Goal: Check status: Check status

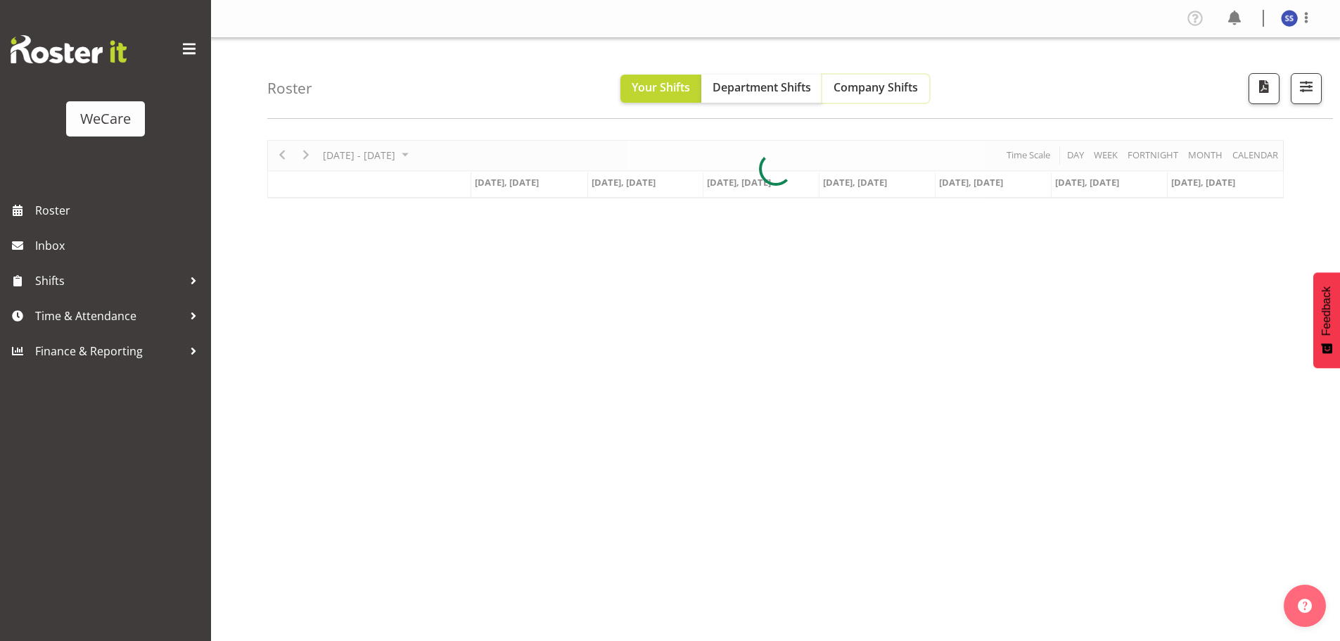
click at [883, 88] on span "Company Shifts" at bounding box center [875, 86] width 84 height 15
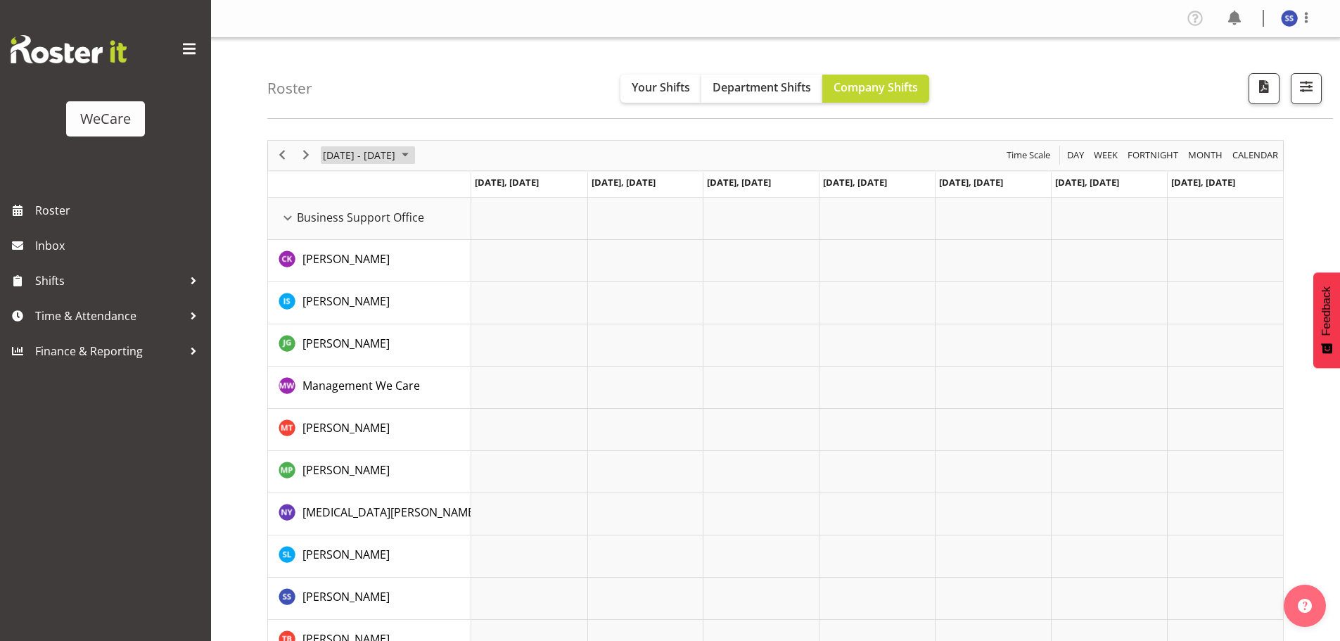
click at [413, 155] on span "June 2024" at bounding box center [405, 155] width 17 height 18
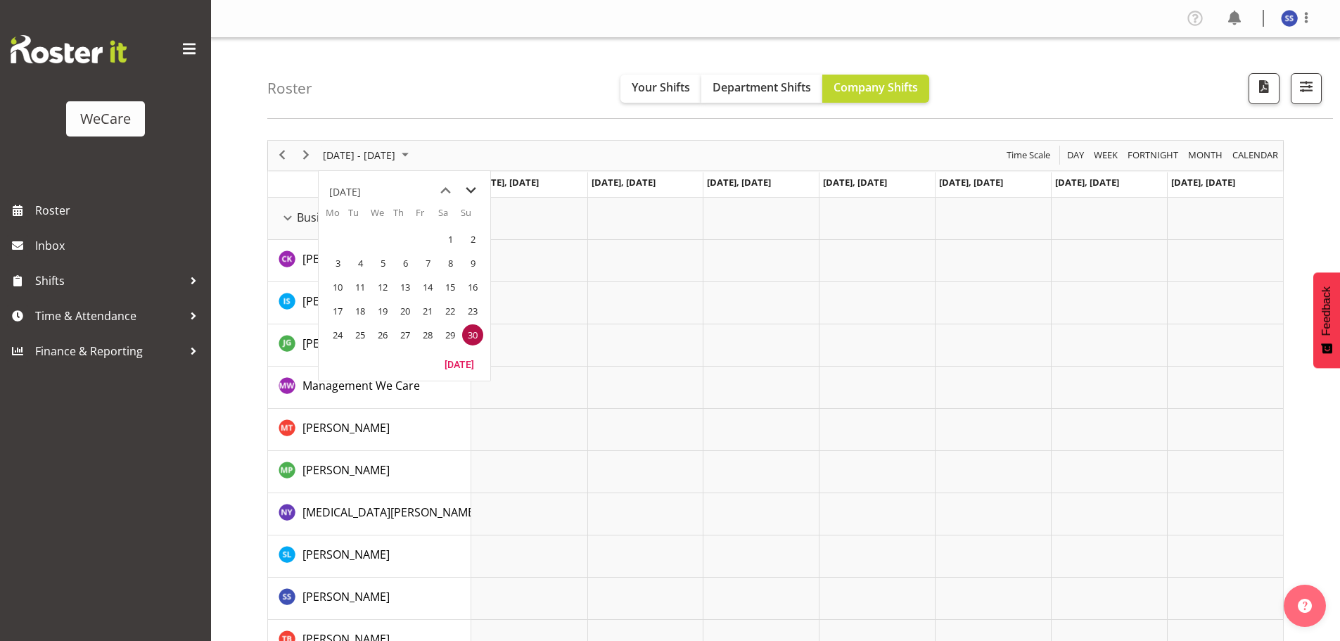
click at [474, 187] on span "next month" at bounding box center [470, 190] width 25 height 25
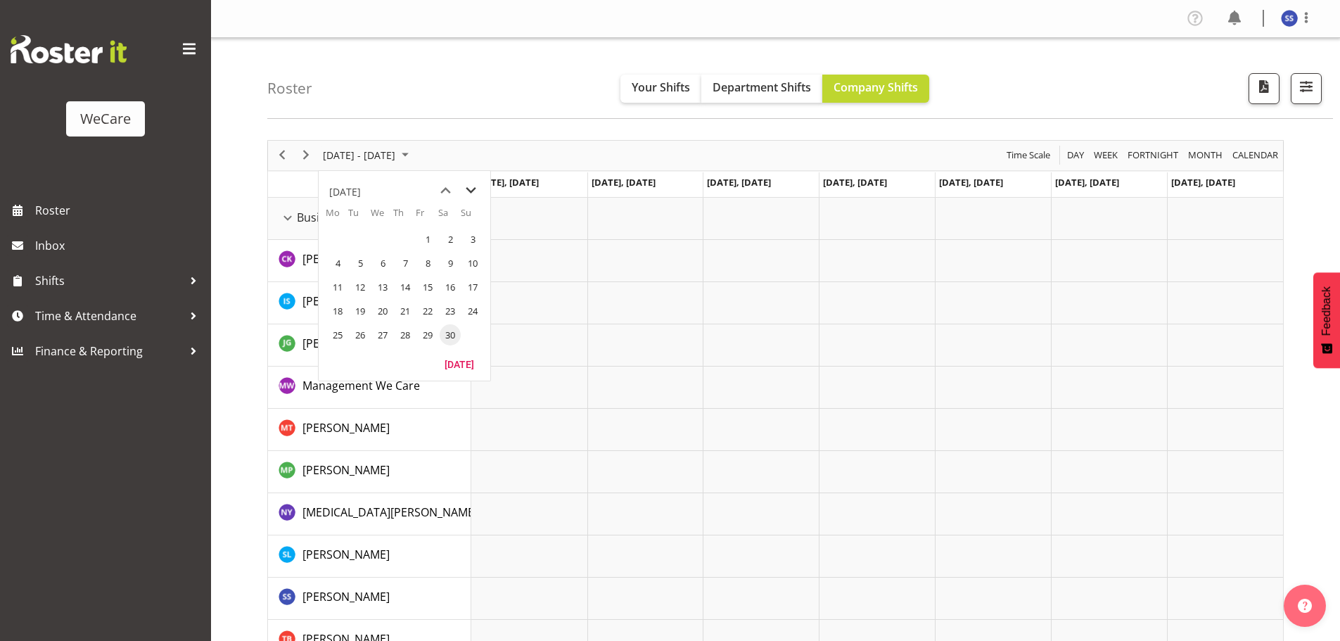
click at [474, 187] on span "next month" at bounding box center [470, 190] width 25 height 25
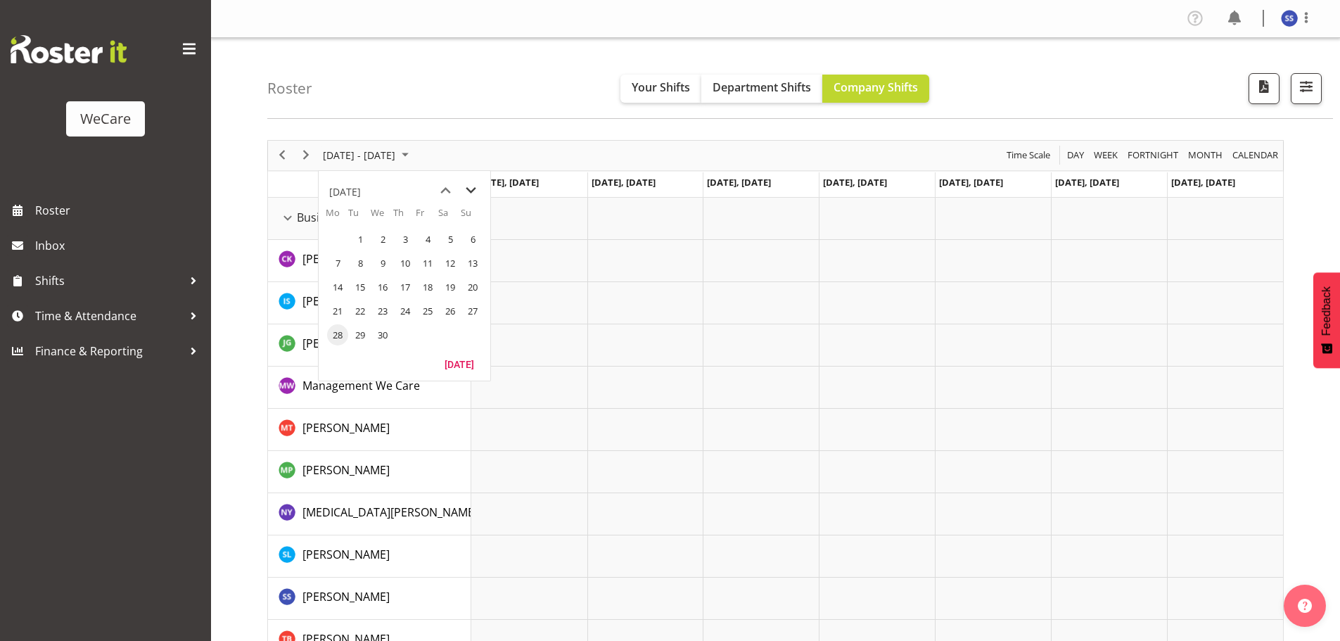
click at [474, 187] on span "next month" at bounding box center [470, 190] width 25 height 25
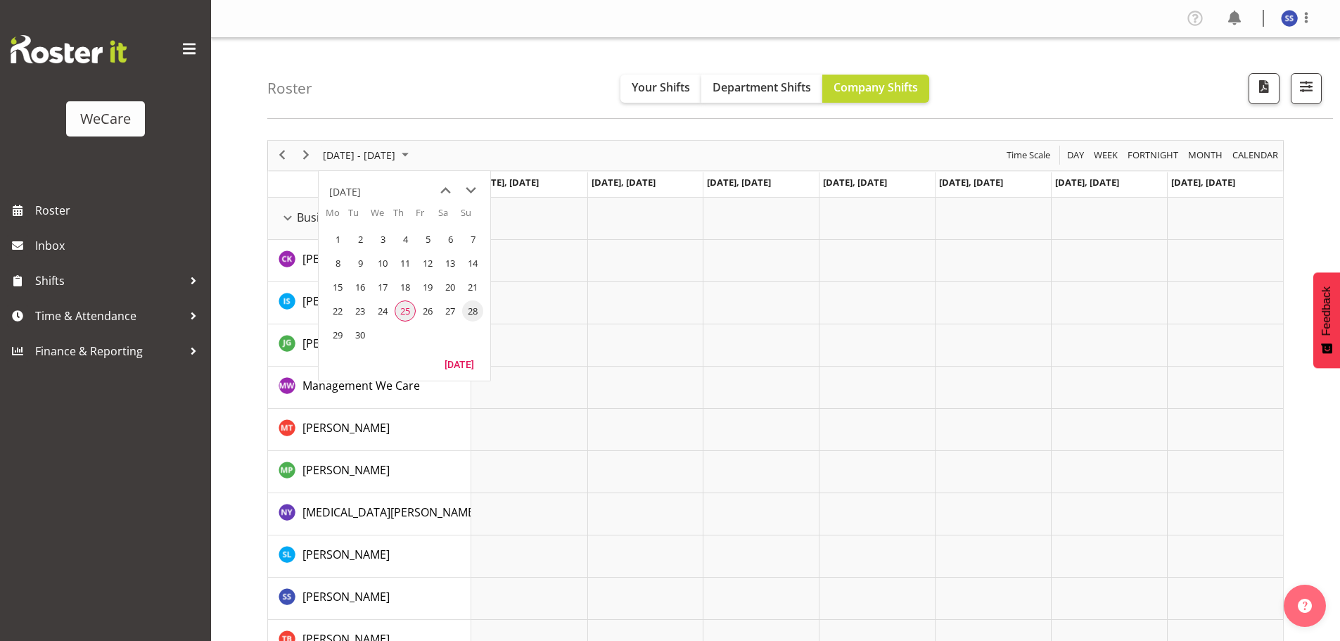
click at [406, 312] on span "25" at bounding box center [404, 310] width 21 height 21
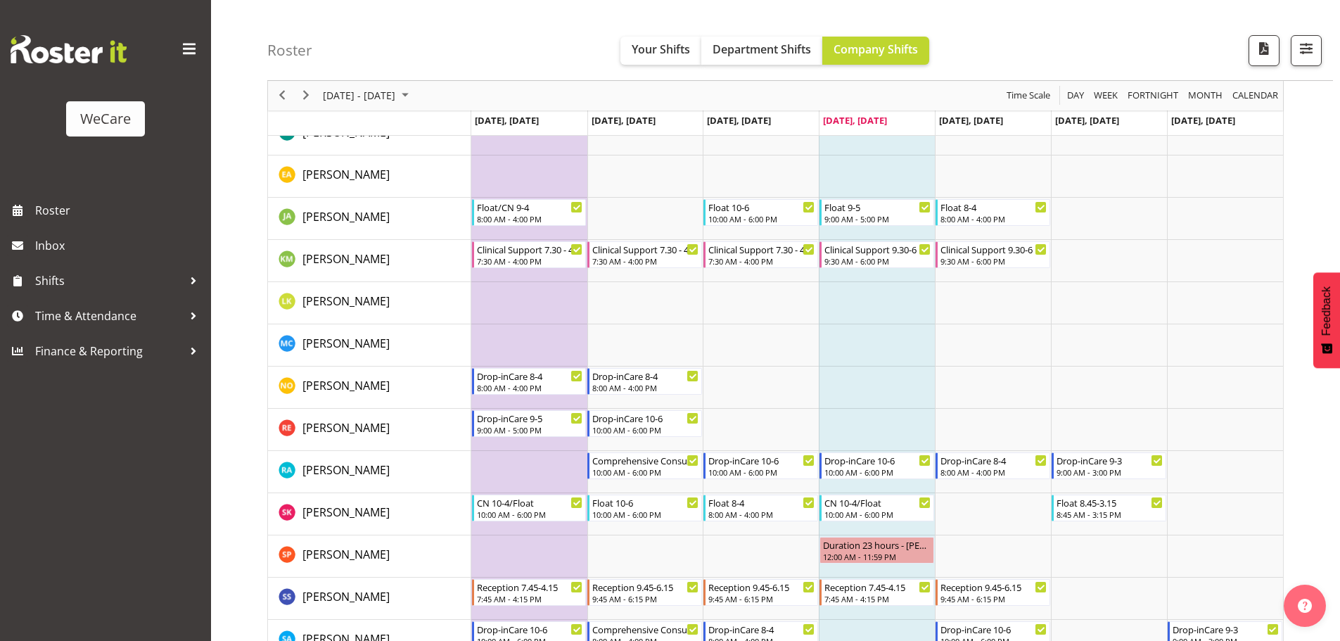
scroll to position [914, 0]
